Goal: Information Seeking & Learning: Learn about a topic

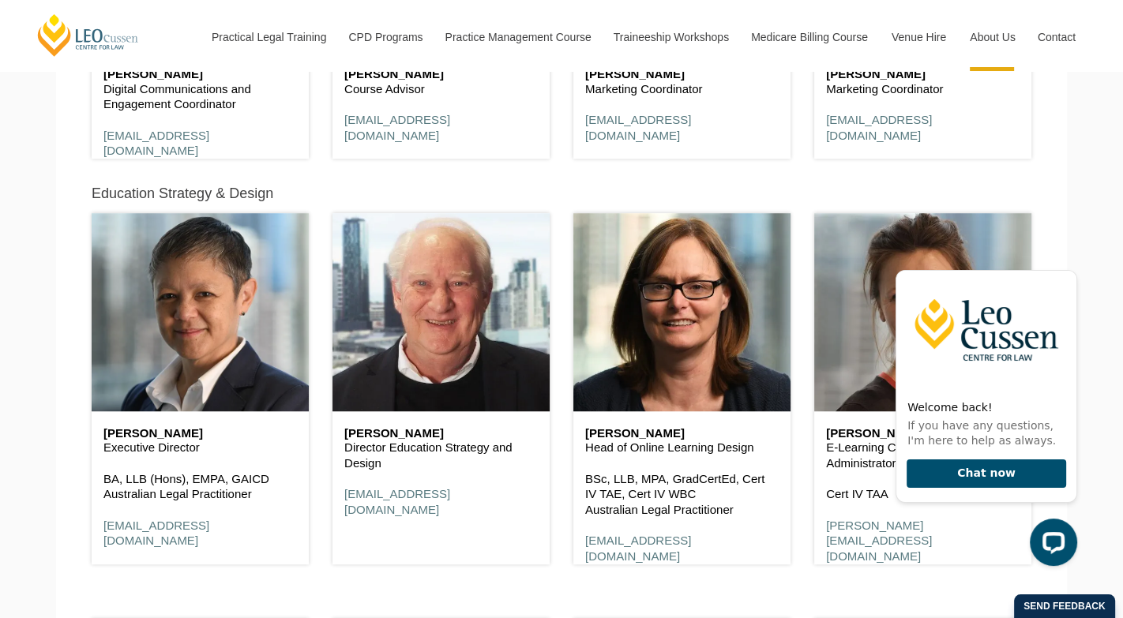
scroll to position [7343, 0]
